Goal: Task Accomplishment & Management: Use online tool/utility

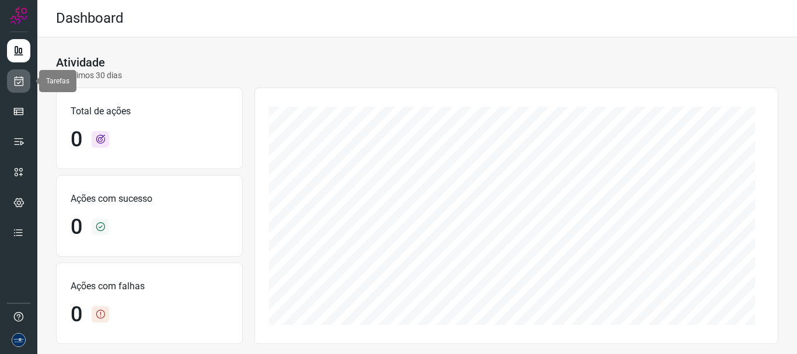
click at [16, 87] on link at bounding box center [18, 80] width 23 height 23
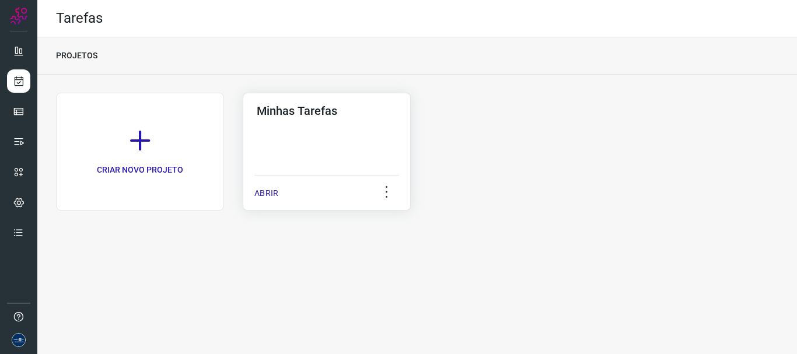
click at [269, 194] on p "ABRIR" at bounding box center [266, 193] width 24 height 12
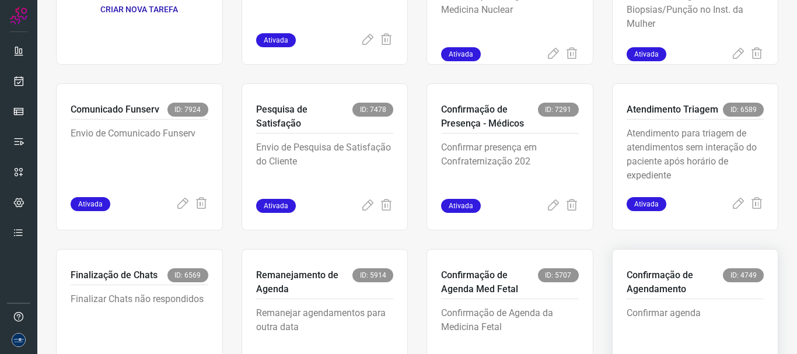
scroll to position [246, 0]
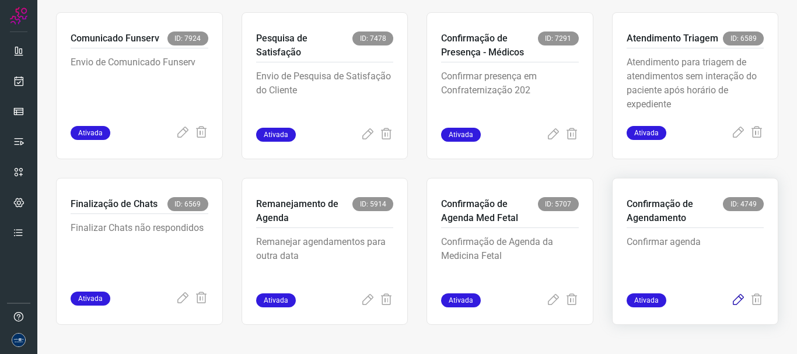
click at [731, 304] on icon at bounding box center [738, 301] width 14 height 14
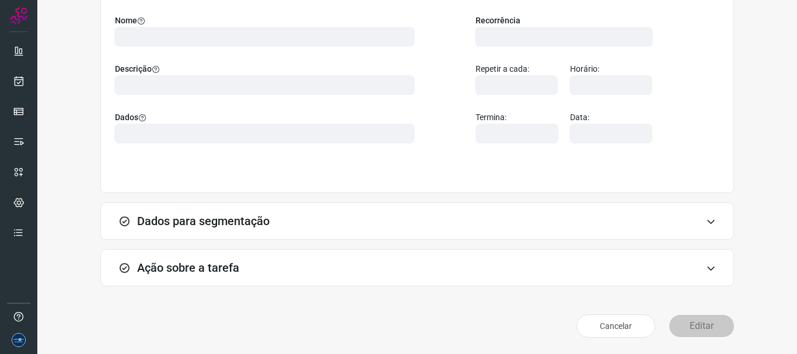
scroll to position [102, 0]
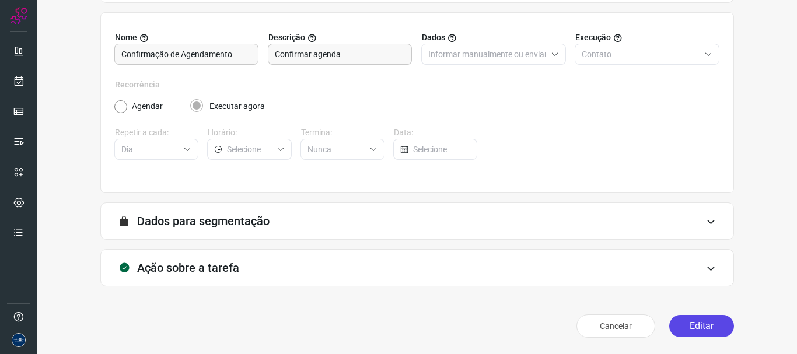
click at [681, 320] on button "Editar" at bounding box center [701, 326] width 65 height 22
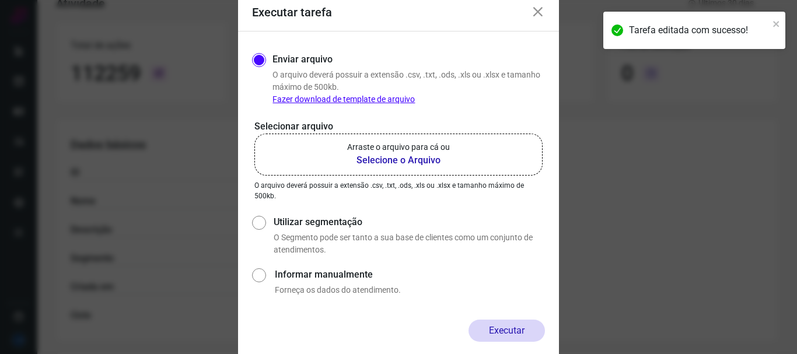
click at [413, 155] on b "Selecione o Arquivo" at bounding box center [398, 160] width 103 height 14
click at [0, 0] on input "Arraste o arquivo para cá ou Selecione o Arquivo" at bounding box center [0, 0] width 0 height 0
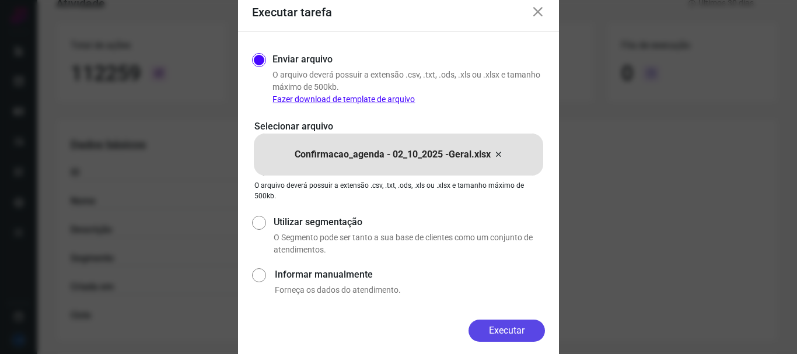
click at [507, 333] on button "Executar" at bounding box center [507, 331] width 76 height 22
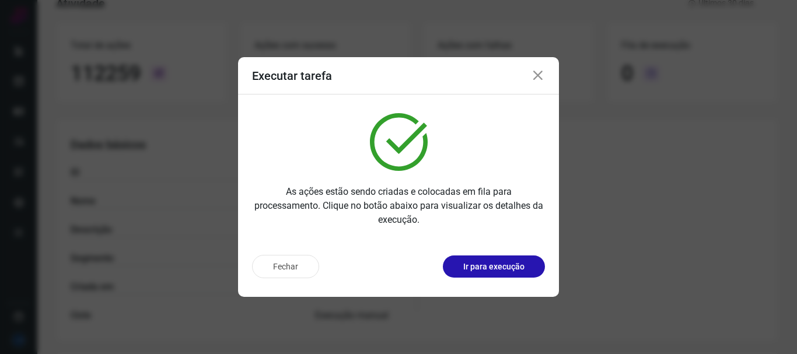
click at [533, 78] on icon at bounding box center [538, 76] width 14 height 14
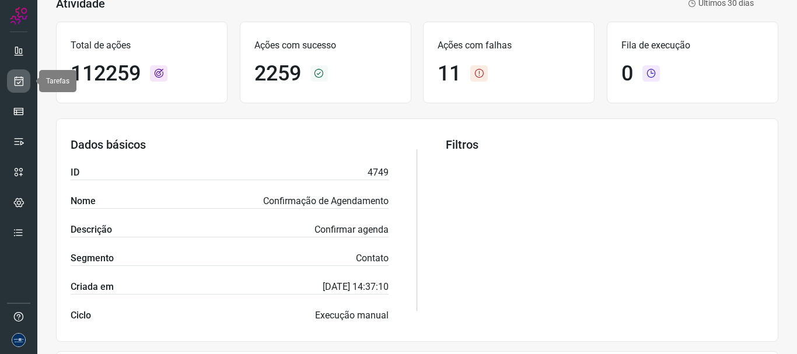
click at [21, 86] on icon at bounding box center [19, 81] width 12 height 12
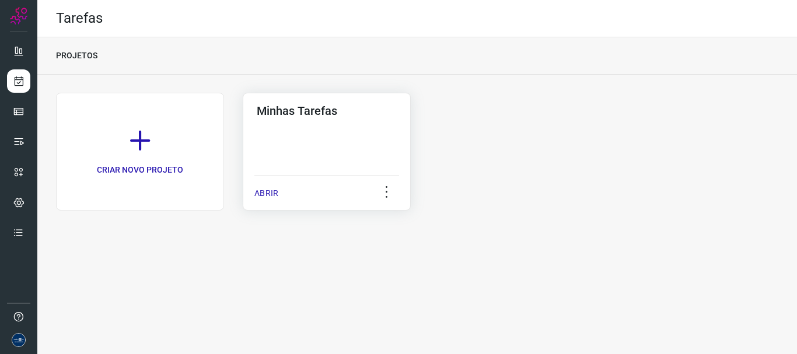
click at [264, 198] on p "ABRIR" at bounding box center [266, 193] width 24 height 12
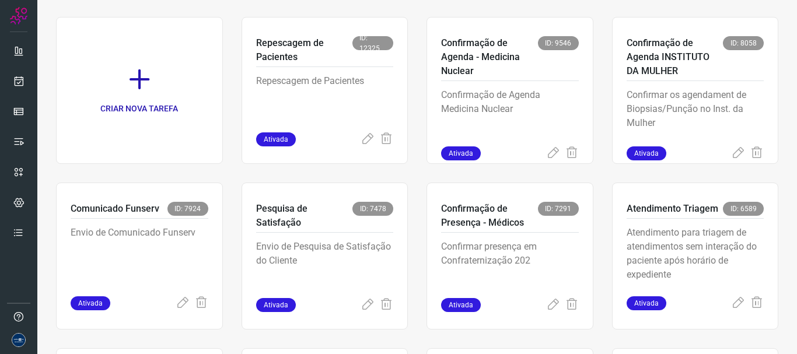
scroll to position [71, 0]
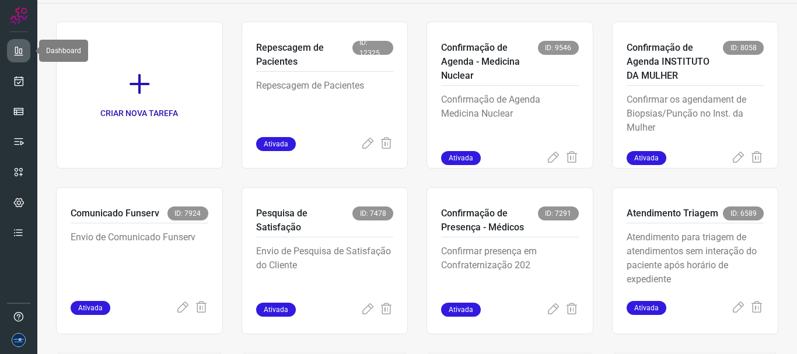
click at [18, 54] on icon at bounding box center [19, 51] width 12 height 12
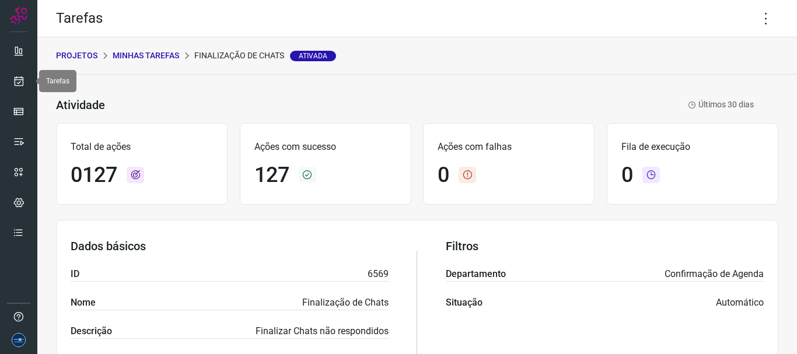
click at [25, 79] on link at bounding box center [18, 80] width 23 height 23
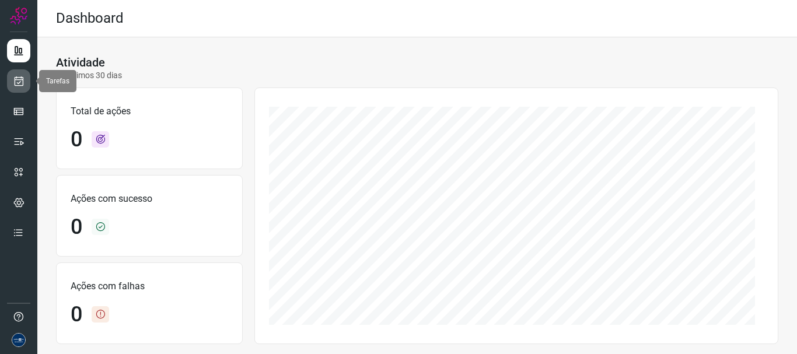
click at [11, 81] on link at bounding box center [18, 80] width 23 height 23
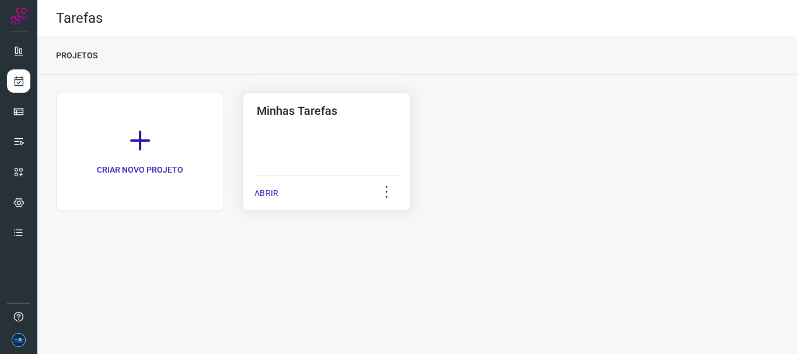
click at [266, 194] on p "ABRIR" at bounding box center [266, 193] width 24 height 12
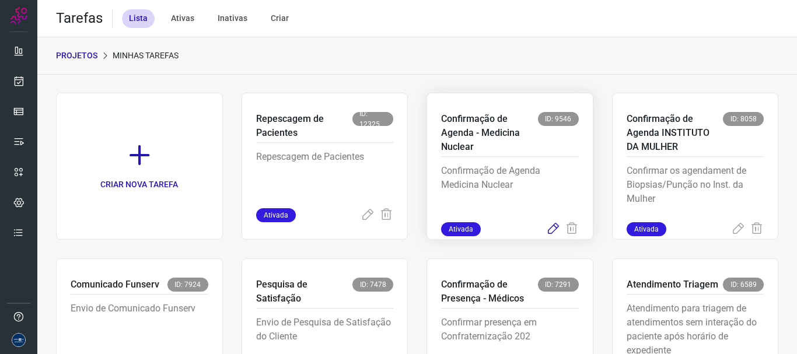
click at [549, 230] on icon at bounding box center [553, 229] width 14 height 14
